Goal: Information Seeking & Learning: Learn about a topic

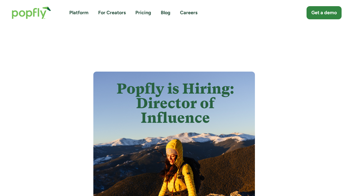
click at [47, 12] on img "home" at bounding box center [31, 12] width 50 height 23
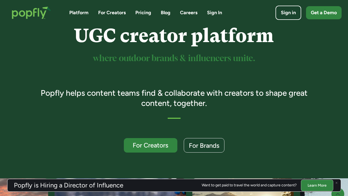
scroll to position [124, 0]
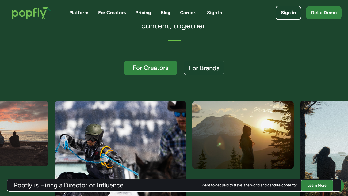
click at [91, 185] on h3 "Popfly is Hiring a Director of Influence" at bounding box center [69, 185] width 110 height 6
click at [315, 184] on link "Learn More" at bounding box center [317, 185] width 32 height 12
